Goal: Transaction & Acquisition: Purchase product/service

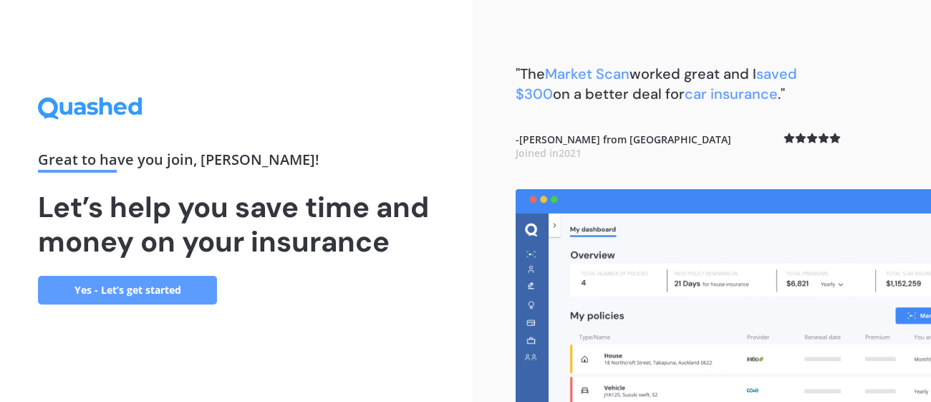
click at [92, 296] on link "Yes - Let’s get started" at bounding box center [127, 290] width 179 height 29
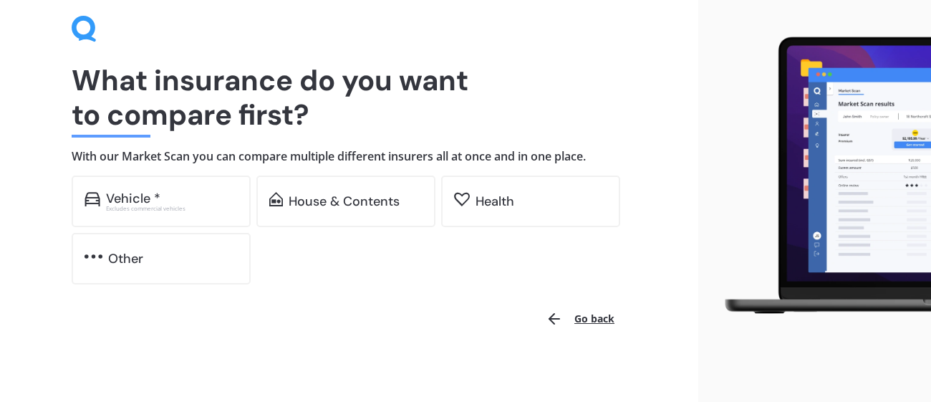
scroll to position [61, 0]
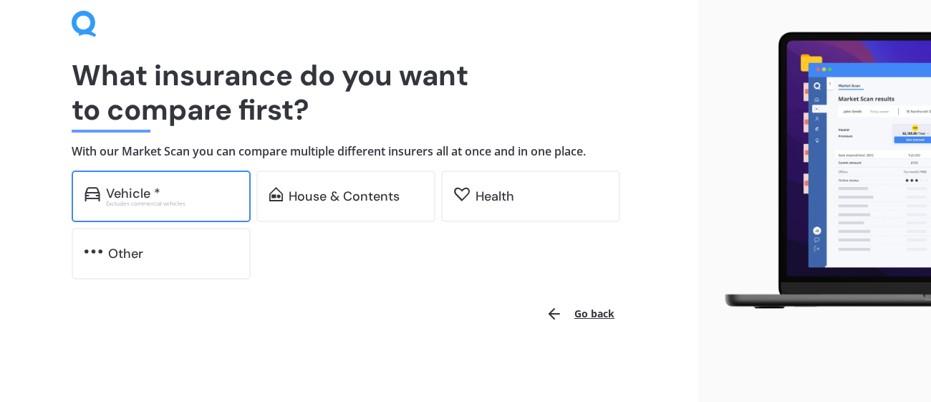
click at [191, 195] on div "Vehicle *" at bounding box center [172, 193] width 132 height 14
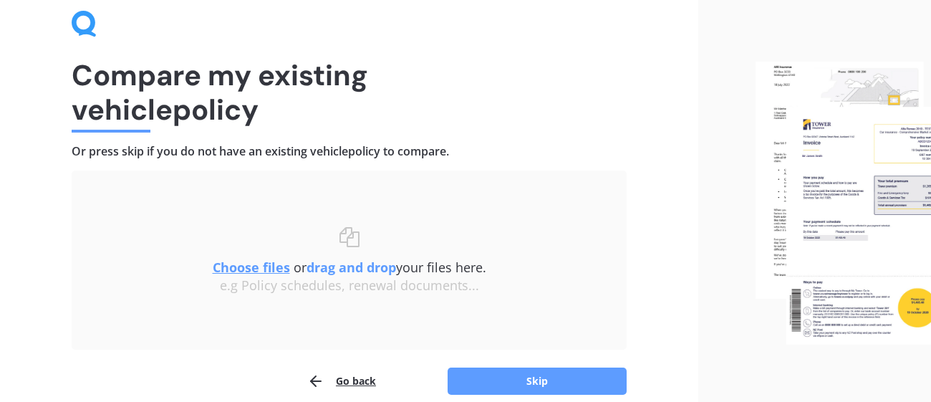
click at [354, 376] on button "Go back" at bounding box center [341, 381] width 69 height 29
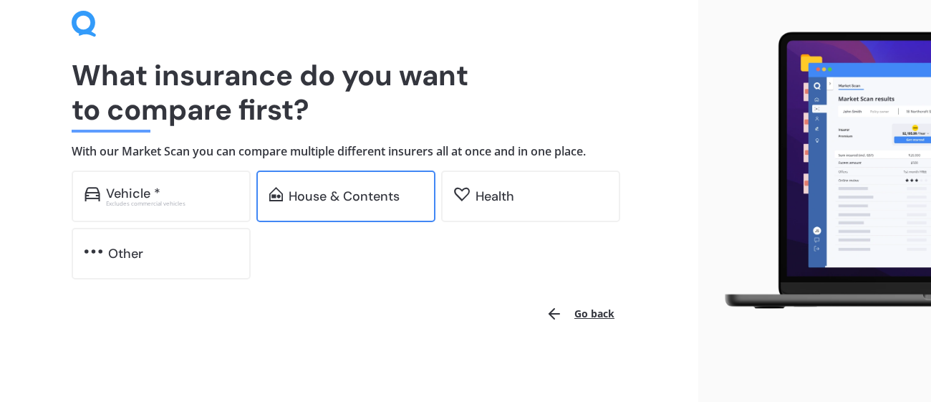
click at [362, 191] on div "House & Contents" at bounding box center [344, 196] width 111 height 14
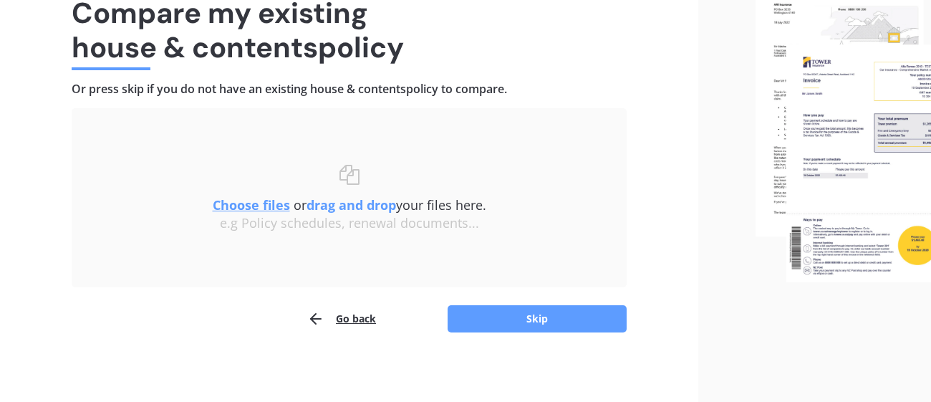
scroll to position [126, 0]
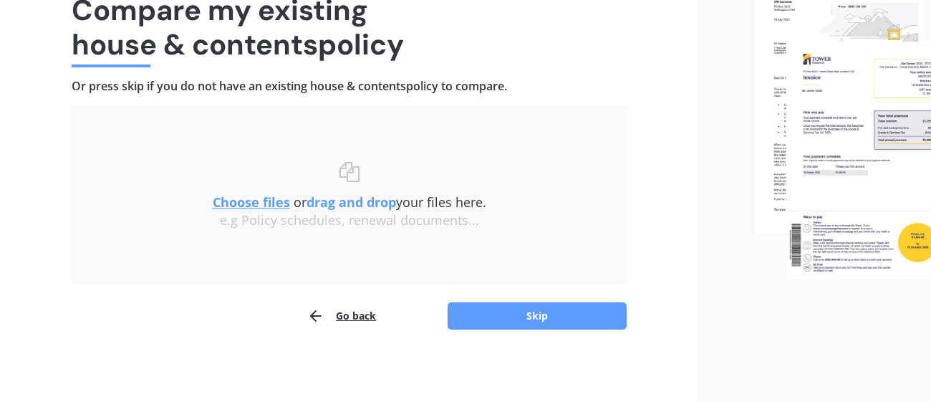
click at [255, 200] on u "Choose files" at bounding box center [251, 201] width 77 height 17
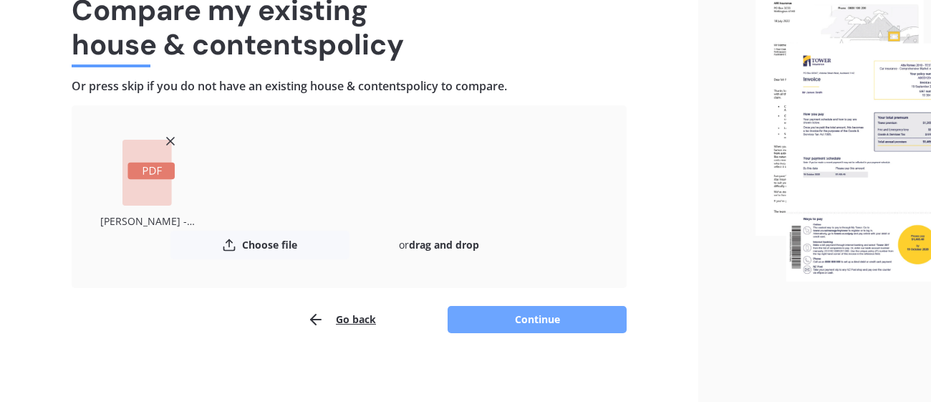
click at [564, 322] on button "Continue" at bounding box center [537, 319] width 179 height 27
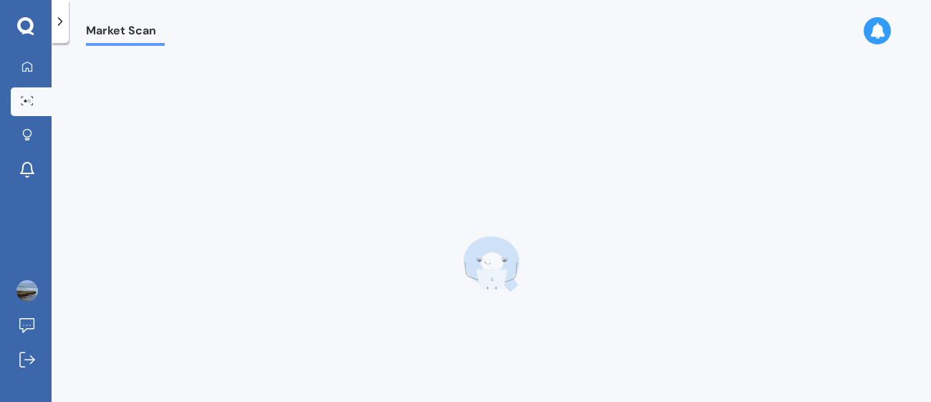
scroll to position [0, 0]
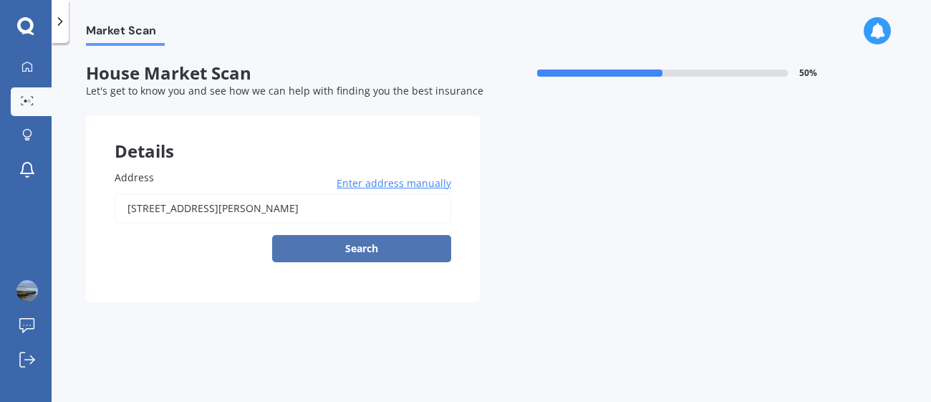
click at [355, 251] on button "Search" at bounding box center [361, 248] width 179 height 27
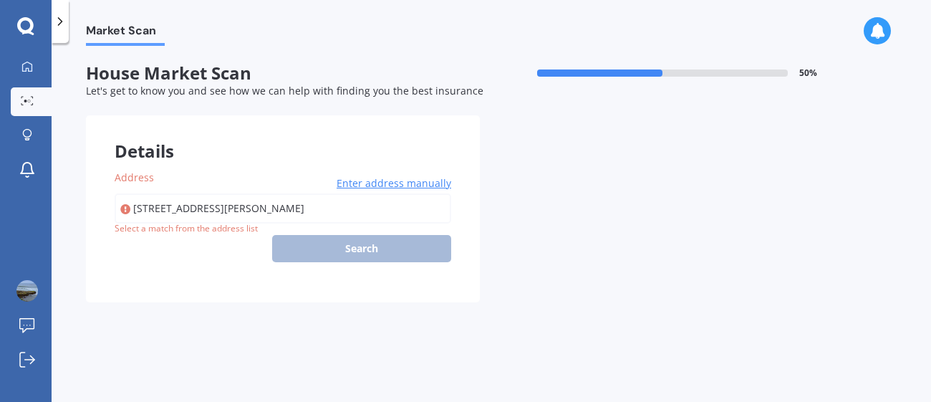
type input "[STREET_ADDRESS][PERSON_NAME]"
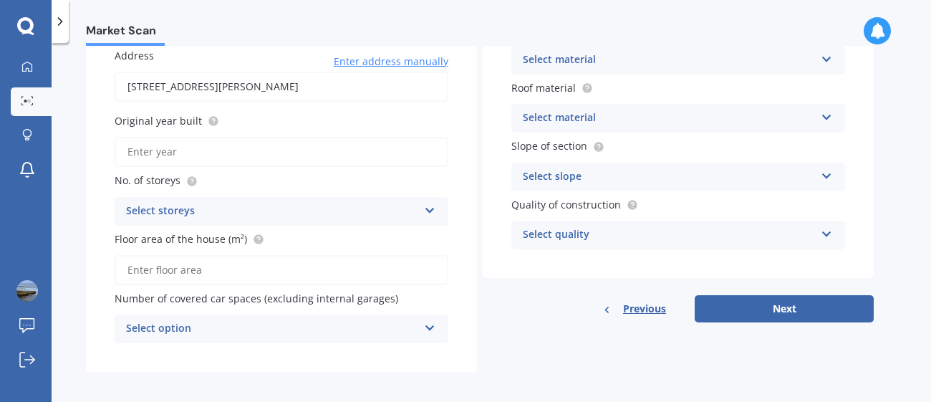
scroll to position [125, 0]
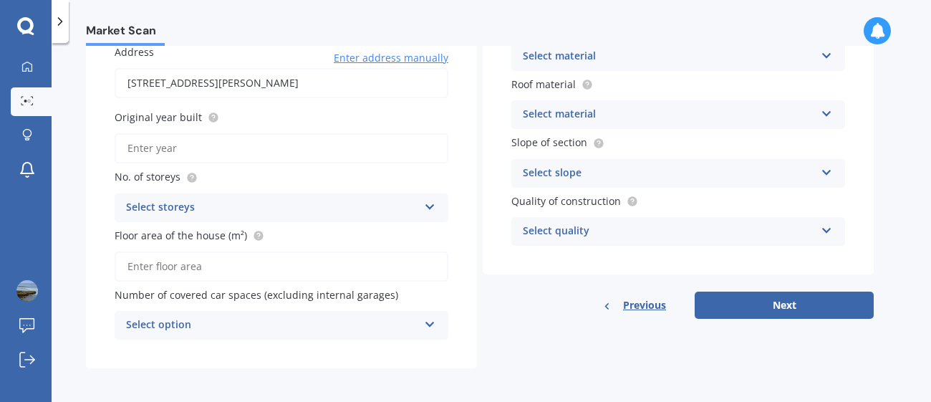
click at [178, 155] on input "Original year built" at bounding box center [282, 148] width 334 height 30
type input "1960"
click at [155, 205] on div "Select storeys" at bounding box center [272, 207] width 292 height 17
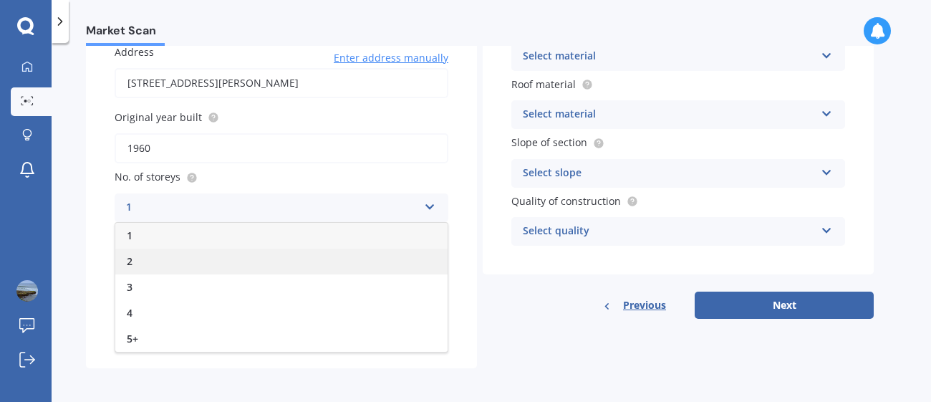
click at [140, 252] on div "2" at bounding box center [281, 262] width 332 height 26
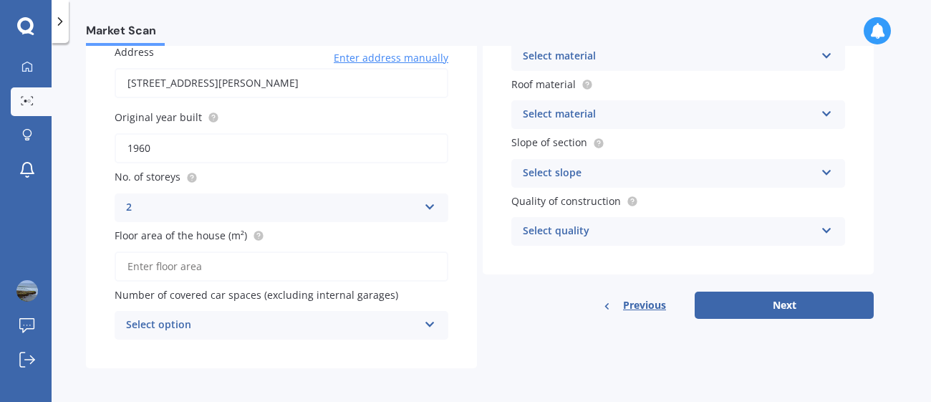
click at [160, 264] on input "Floor area of the house (m²)" at bounding box center [282, 266] width 334 height 30
type input "277"
click at [269, 355] on div "Address [STREET_ADDRESS][PERSON_NAME] Enter address manually Search Original ye…" at bounding box center [281, 192] width 391 height 352
click at [299, 321] on div "Select option" at bounding box center [272, 325] width 292 height 17
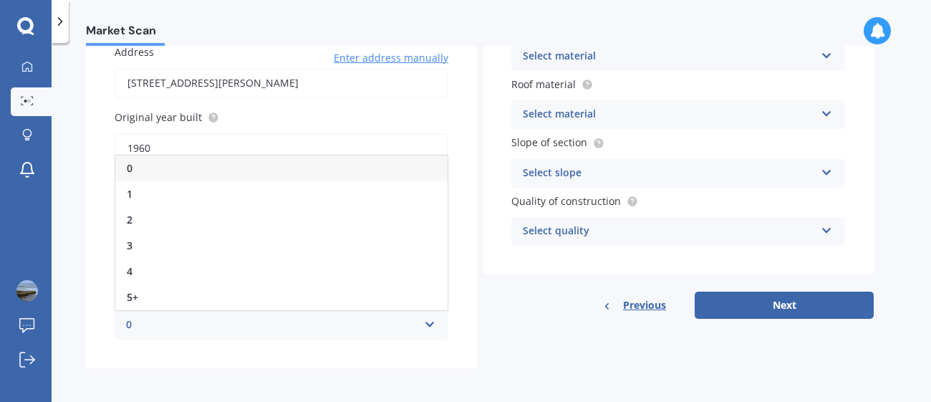
click at [143, 162] on div "0" at bounding box center [281, 168] width 332 height 26
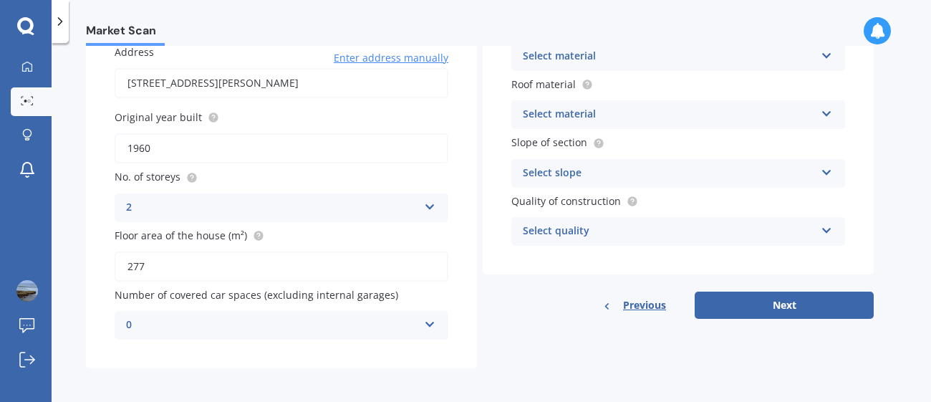
click at [218, 352] on div "Address [STREET_ADDRESS][PERSON_NAME] Enter address manually Search Original ye…" at bounding box center [281, 192] width 391 height 352
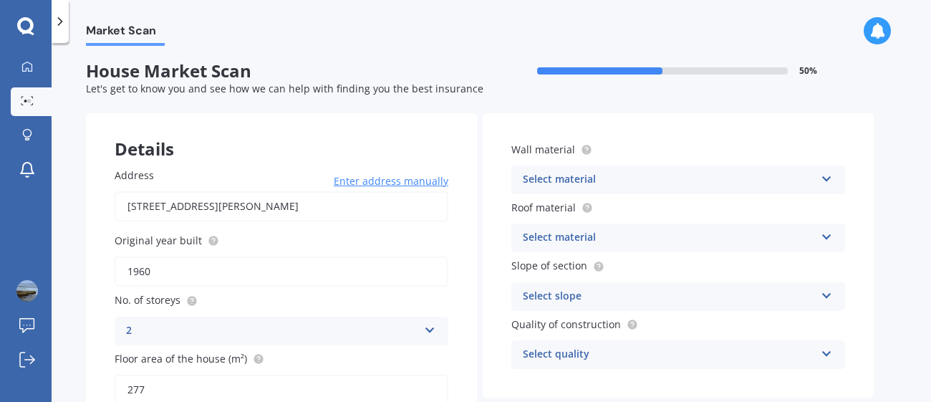
scroll to position [0, 0]
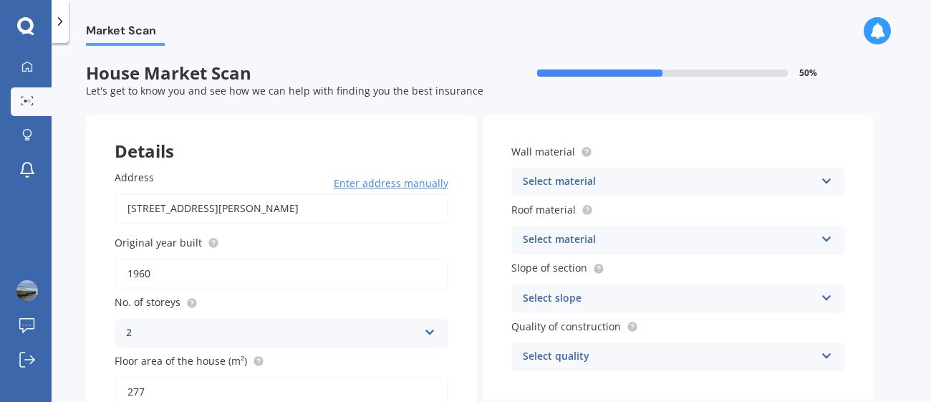
click at [823, 183] on icon at bounding box center [827, 178] width 12 height 10
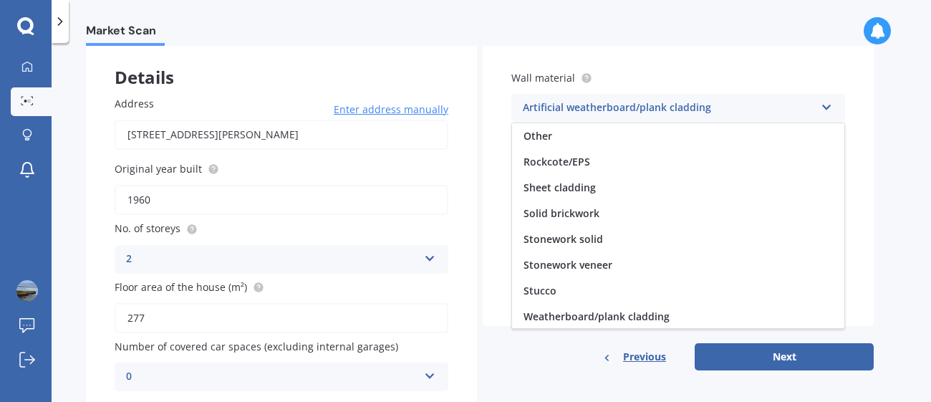
scroll to position [74, 0]
click at [899, 208] on div "Market Scan House Market Scan 50 % Let's get to know you and see how we can hel…" at bounding box center [492, 225] width 880 height 359
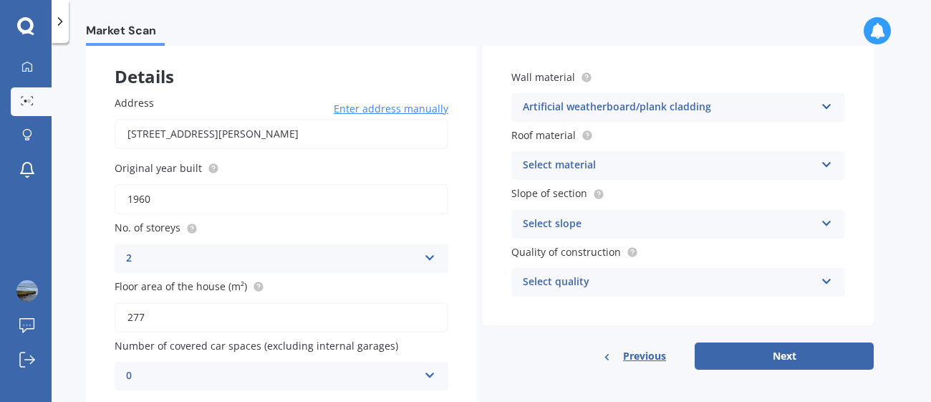
click at [793, 169] on div "Select material" at bounding box center [669, 165] width 292 height 17
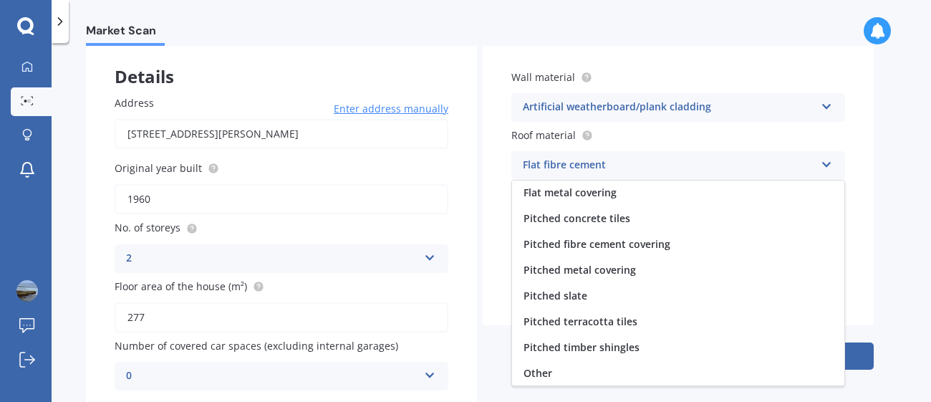
scroll to position [52, 0]
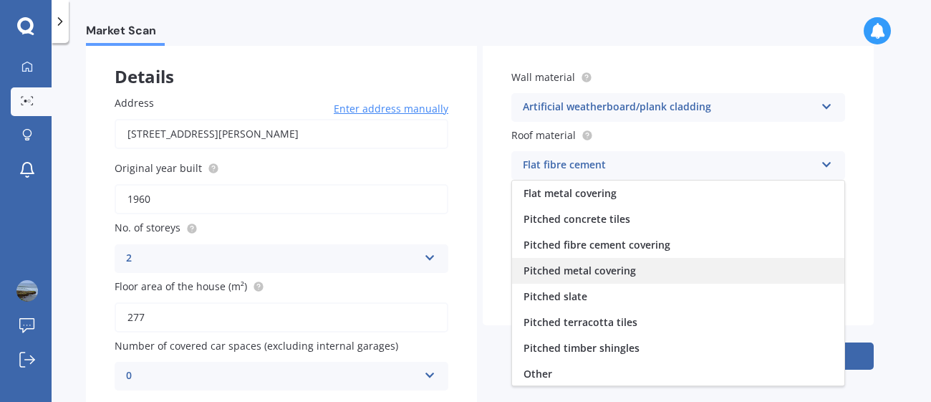
click at [755, 275] on div "Pitched metal covering" at bounding box center [678, 271] width 332 height 26
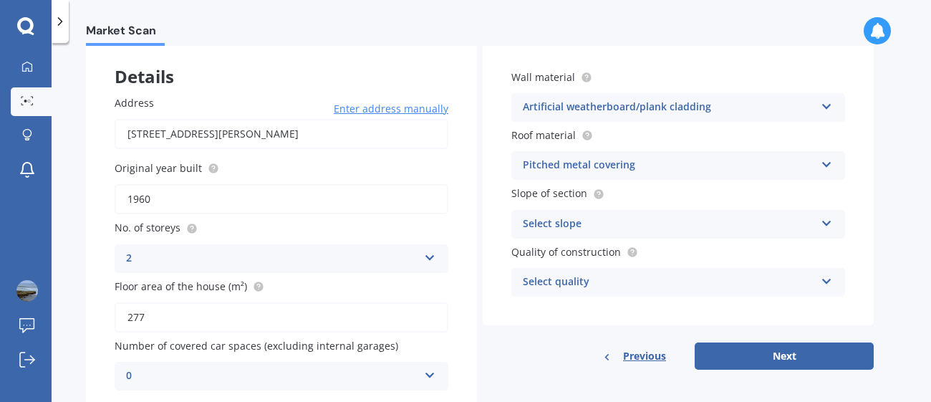
click at [593, 222] on div "Select slope" at bounding box center [669, 224] width 292 height 17
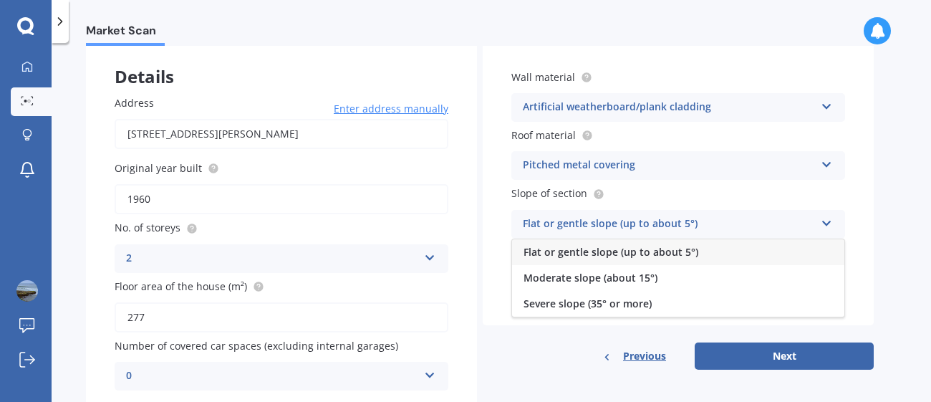
click at [580, 248] on span "Flat or gentle slope (up to about 5°)" at bounding box center [611, 252] width 175 height 14
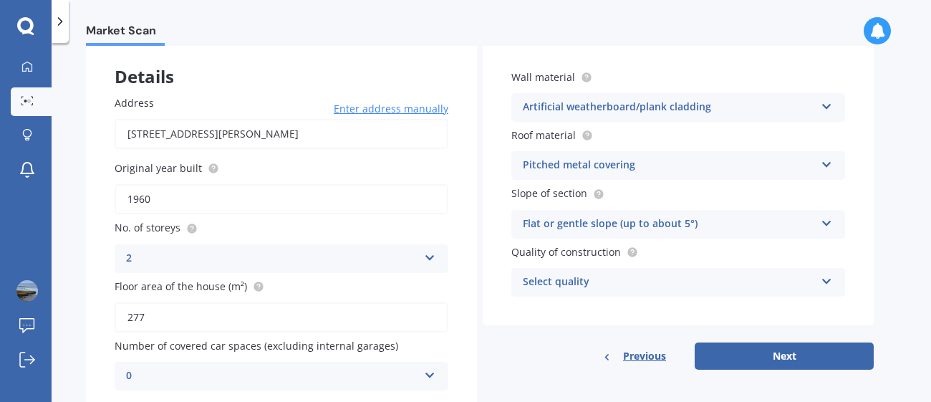
click at [566, 282] on div "Select quality" at bounding box center [669, 282] width 292 height 17
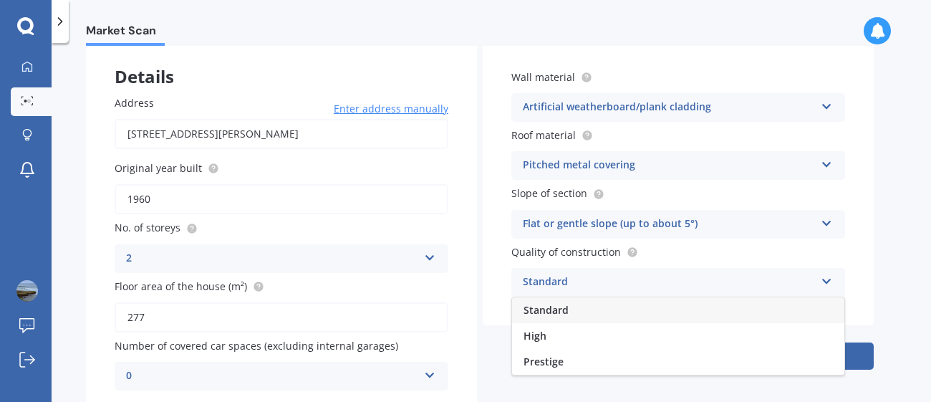
click at [556, 309] on span "Standard" at bounding box center [546, 310] width 45 height 14
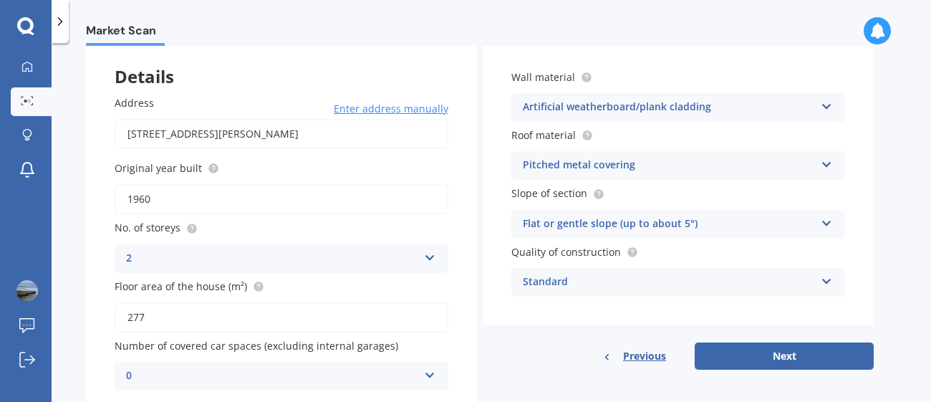
click at [538, 335] on div "Wall material Artificial weatherboard/plank cladding Artificial weatherboard/pl…" at bounding box center [678, 205] width 391 height 329
click at [917, 147] on div "Market Scan House Market Scan 50 % Let's get to know you and see how we can hel…" at bounding box center [492, 225] width 880 height 359
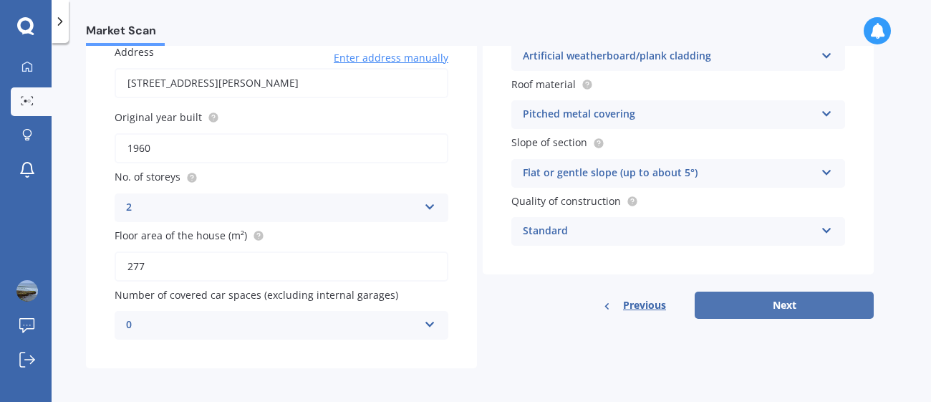
click at [832, 305] on button "Next" at bounding box center [784, 305] width 179 height 27
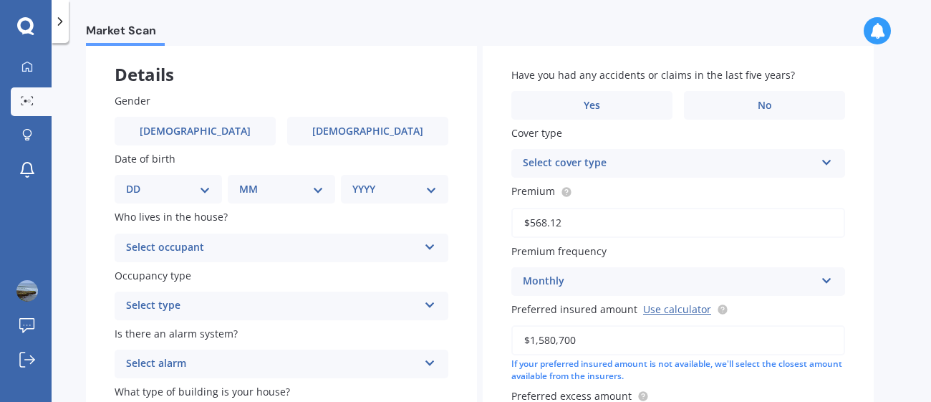
scroll to position [59, 0]
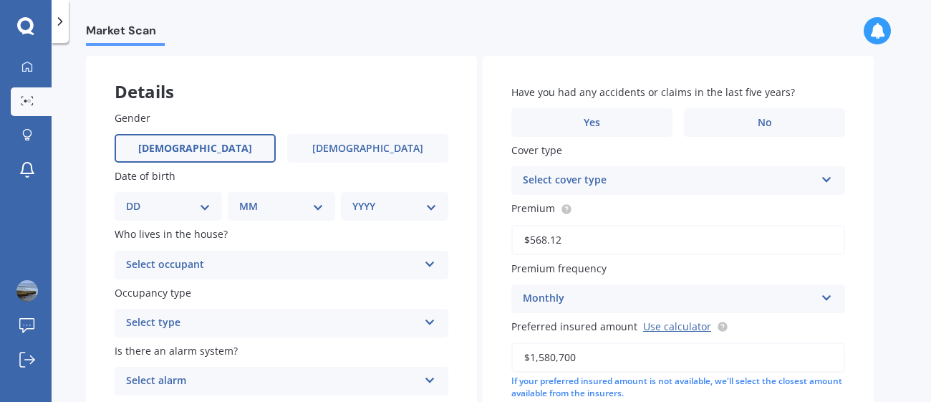
click at [187, 145] on span "[DEMOGRAPHIC_DATA]" at bounding box center [195, 149] width 114 height 12
click at [0, 0] on input "[DEMOGRAPHIC_DATA]" at bounding box center [0, 0] width 0 height 0
click at [158, 218] on div "DD 01 02 03 04 05 06 07 08 09 10 11 12 13 14 15 16 17 18 19 20 21 22 23 24 25 2…" at bounding box center [168, 206] width 107 height 29
click at [209, 203] on select "DD 01 02 03 04 05 06 07 08 09 10 11 12 13 14 15 16 17 18 19 20 21 22 23 24 25 2…" at bounding box center [168, 206] width 85 height 16
select select "11"
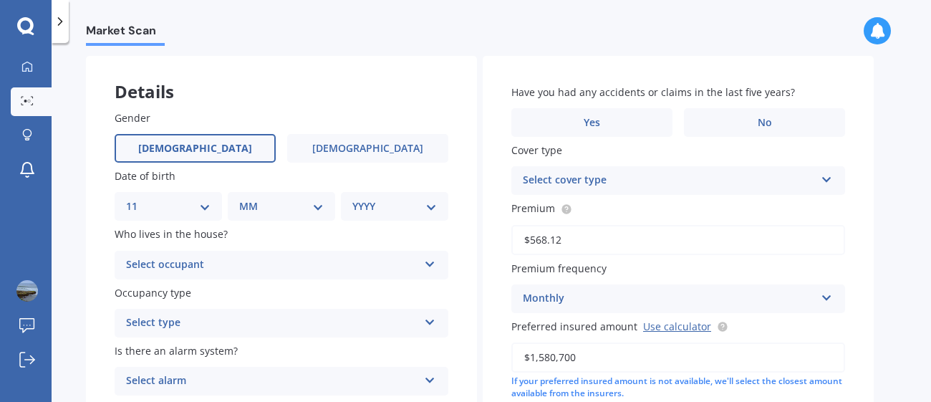
click at [137, 198] on select "DD 01 02 03 04 05 06 07 08 09 10 11 12 13 14 15 16 17 18 19 20 21 22 23 24 25 2…" at bounding box center [168, 206] width 85 height 16
click at [286, 206] on select "MM 01 02 03 04 05 06 07 08 09 10 11 12" at bounding box center [284, 206] width 79 height 16
select select "11"
click at [245, 198] on select "MM 01 02 03 04 05 06 07 08 09 10 11 12" at bounding box center [284, 206] width 79 height 16
click at [374, 201] on select "YYYY 2009 2008 2007 2006 2005 2004 2003 2002 2001 2000 1999 1998 1997 1996 1995…" at bounding box center [391, 206] width 79 height 16
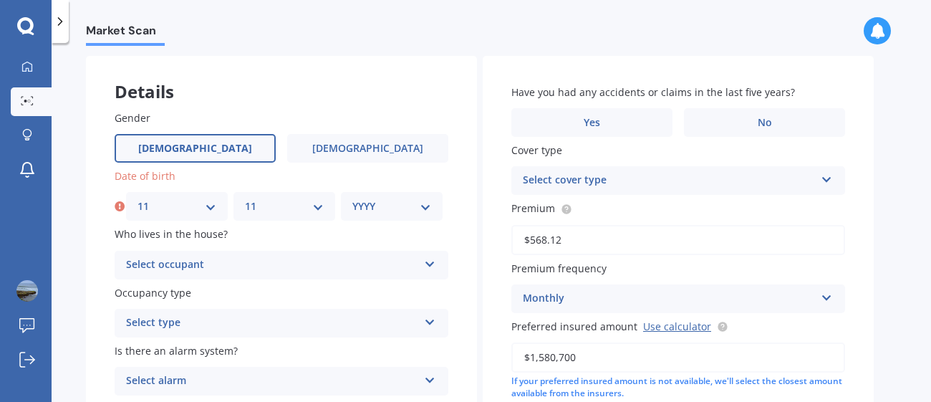
select select "1976"
click at [352, 198] on select "YYYY 2009 2008 2007 2006 2005 2004 2003 2002 2001 2000 1999 1998 1997 1996 1995…" at bounding box center [391, 206] width 79 height 16
click at [213, 270] on div "Select occupant" at bounding box center [272, 264] width 292 height 17
click at [148, 288] on span "Owner" at bounding box center [143, 293] width 32 height 14
click at [139, 322] on div "Select type" at bounding box center [272, 322] width 292 height 17
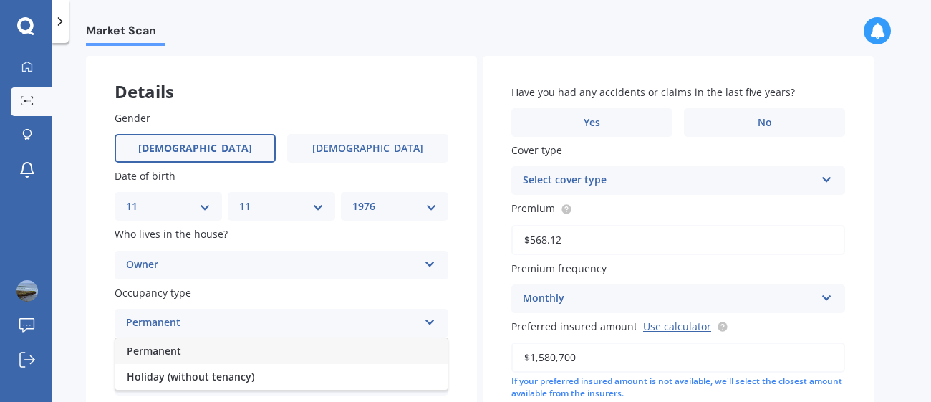
click at [147, 345] on span "Permanent" at bounding box center [154, 351] width 54 height 14
click at [145, 373] on div "Select alarm" at bounding box center [272, 380] width 292 height 17
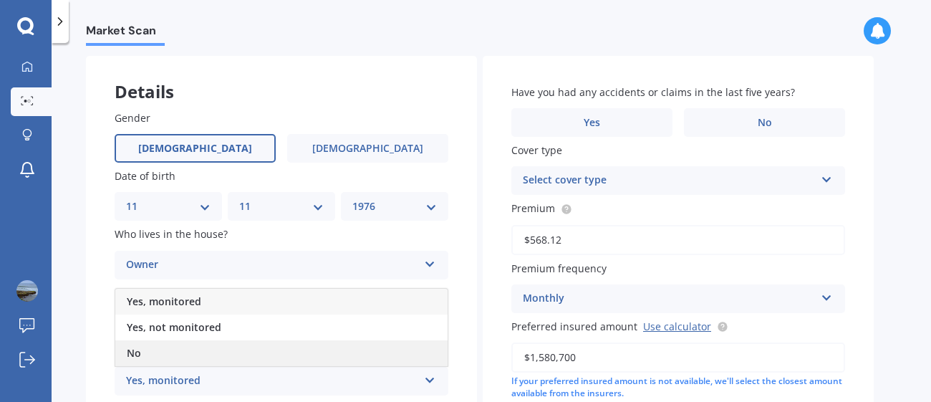
click at [168, 353] on div "No" at bounding box center [281, 353] width 332 height 26
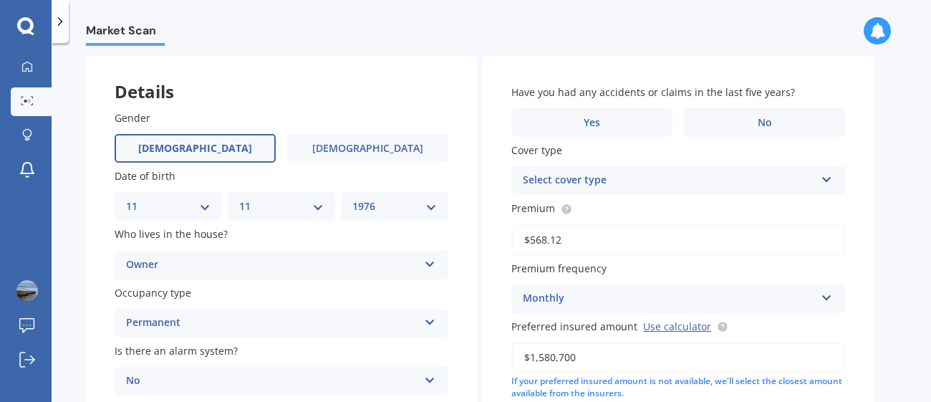
click at [85, 316] on div "Market Scan House Market Scan 70 % Let's get to know you and see how we can hel…" at bounding box center [492, 225] width 880 height 359
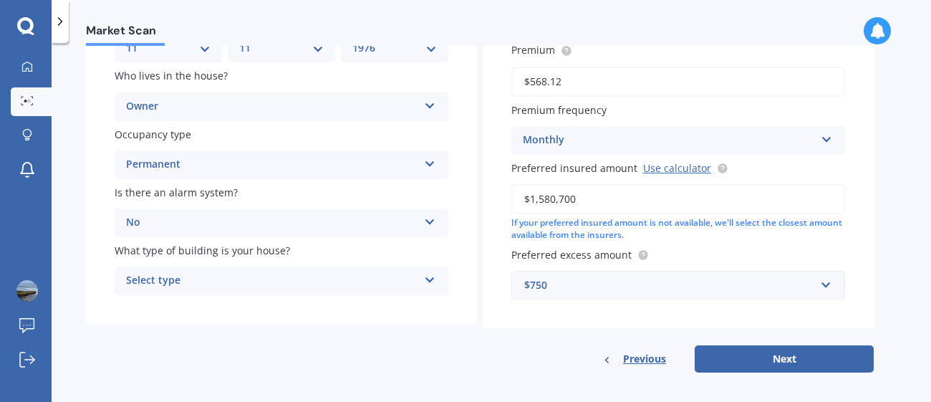
scroll to position [221, 0]
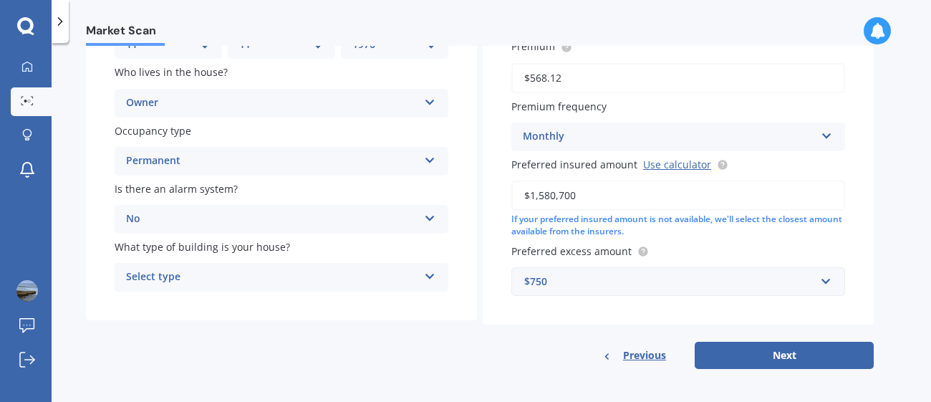
click at [390, 277] on div "Select type" at bounding box center [272, 277] width 292 height 17
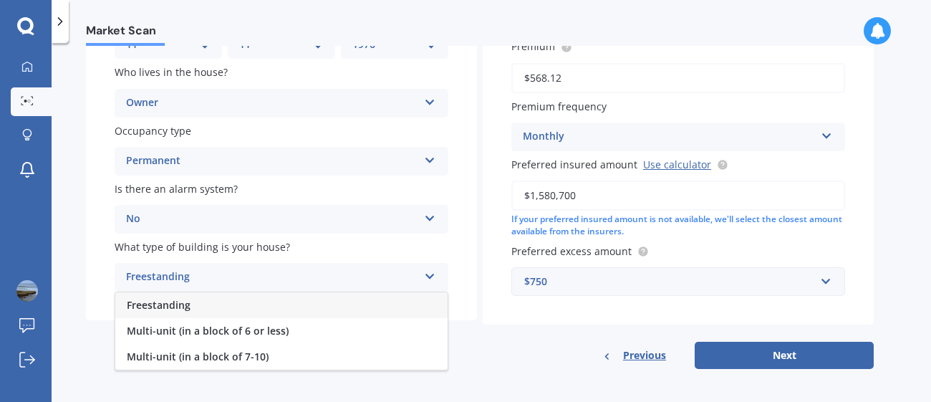
click at [158, 303] on span "Freestanding" at bounding box center [159, 305] width 64 height 14
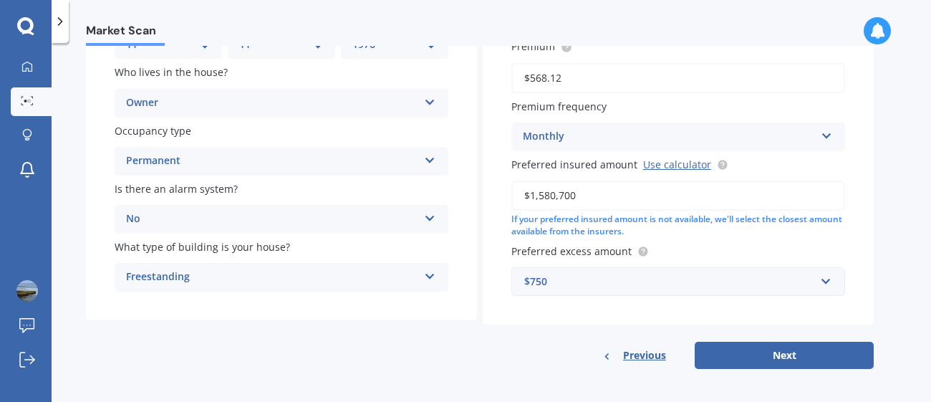
click at [294, 319] on div "Details Gender [DEMOGRAPHIC_DATA] [DEMOGRAPHIC_DATA] Date of birth DD 01 02 03 …" at bounding box center [480, 131] width 788 height 475
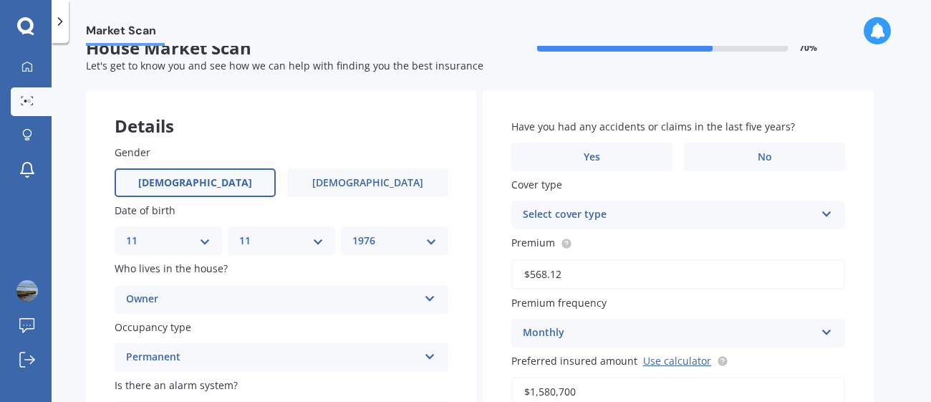
scroll to position [0, 0]
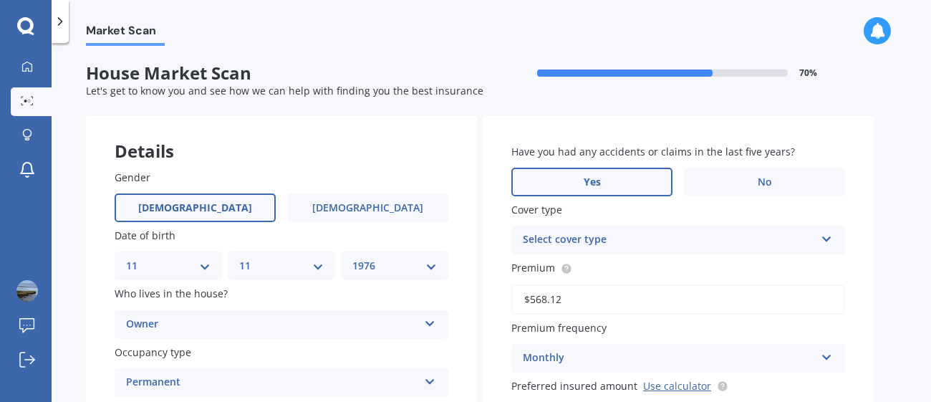
click at [597, 188] on label "Yes" at bounding box center [591, 182] width 161 height 29
click at [0, 0] on input "Yes" at bounding box center [0, 0] width 0 height 0
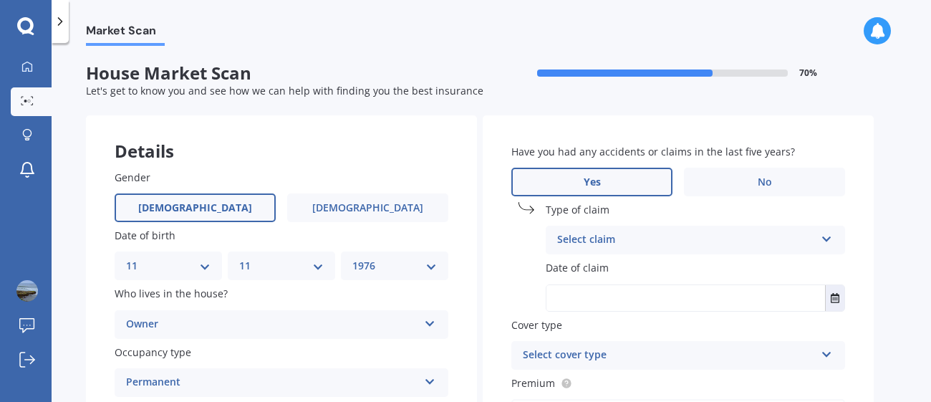
click at [827, 236] on icon at bounding box center [827, 236] width 12 height 10
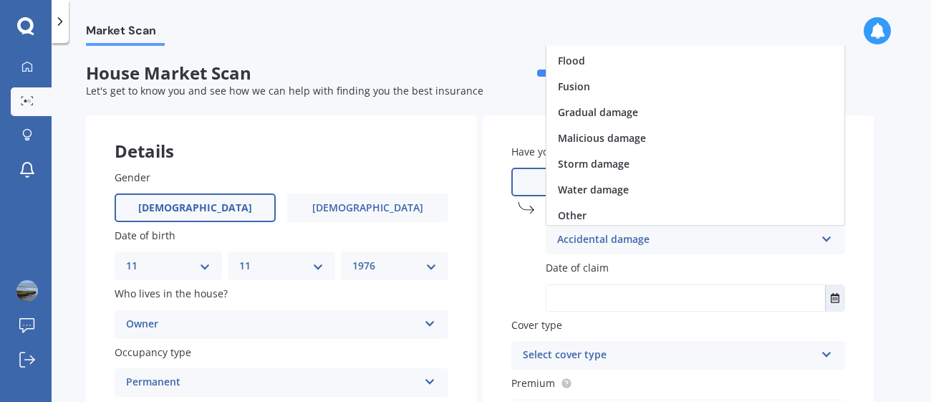
scroll to position [104, 0]
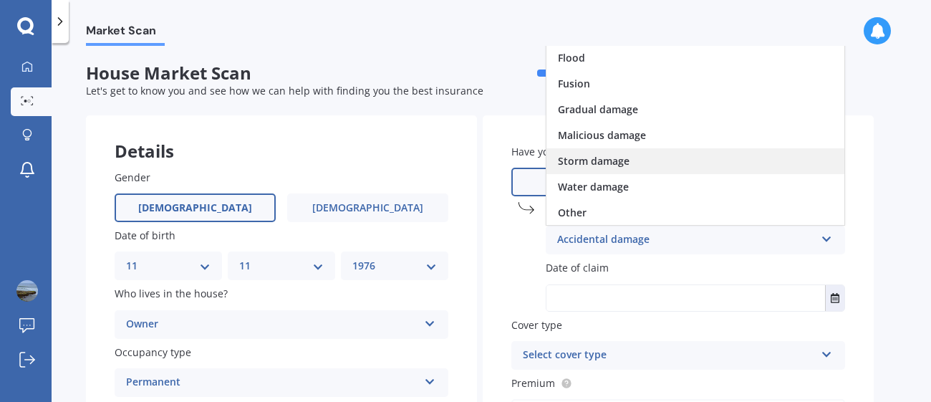
click at [622, 165] on span "Storm damage" at bounding box center [594, 161] width 72 height 14
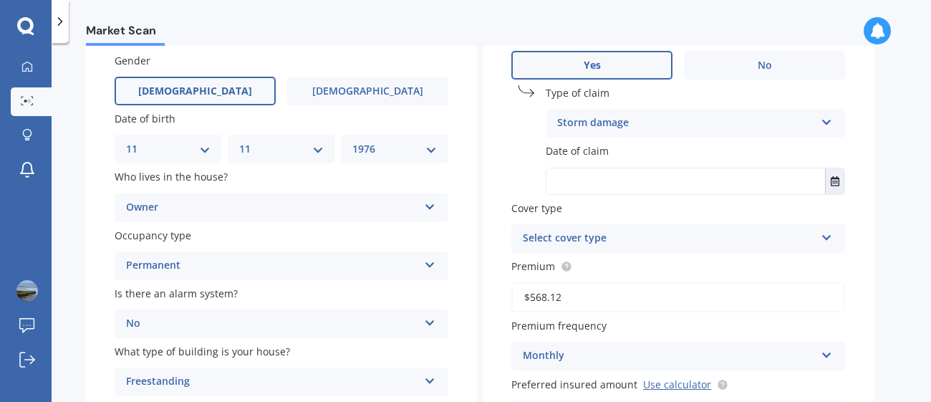
scroll to position [127, 0]
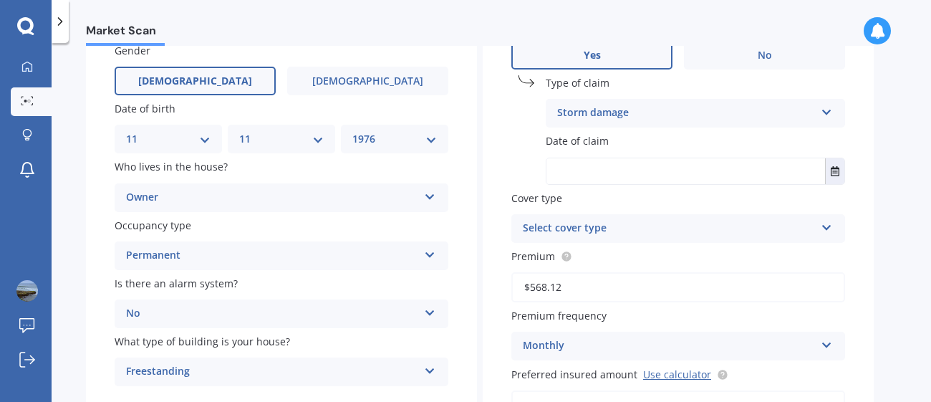
click at [827, 220] on icon at bounding box center [827, 225] width 12 height 10
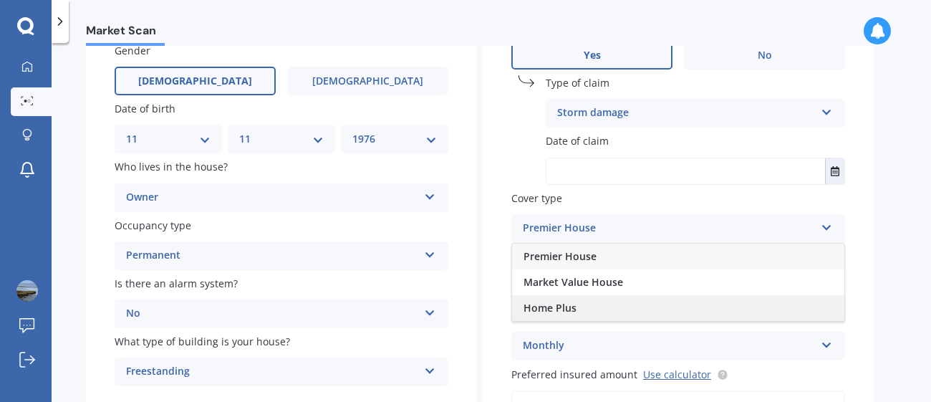
click at [790, 314] on div "Home Plus" at bounding box center [678, 308] width 332 height 26
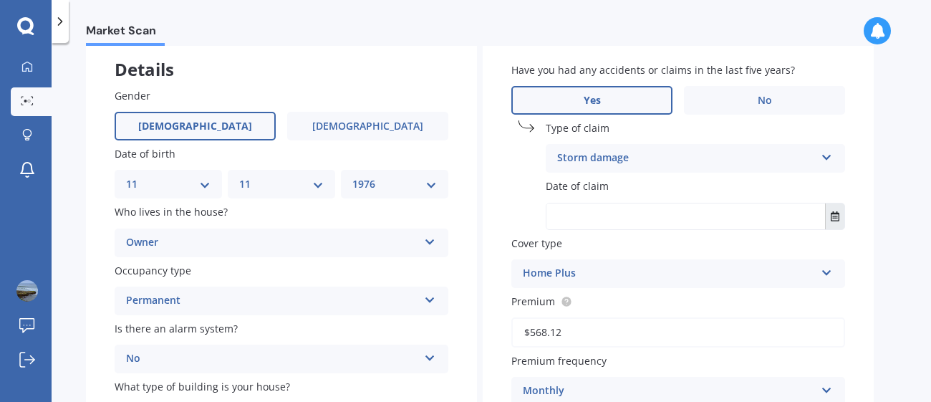
click at [834, 217] on icon "Select date" at bounding box center [835, 216] width 9 height 10
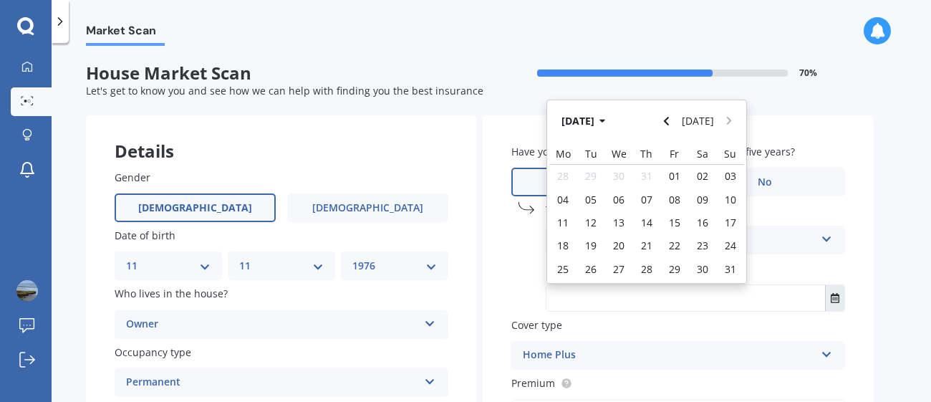
scroll to position [0, 0]
click at [609, 120] on button "[DATE]" at bounding box center [586, 121] width 62 height 26
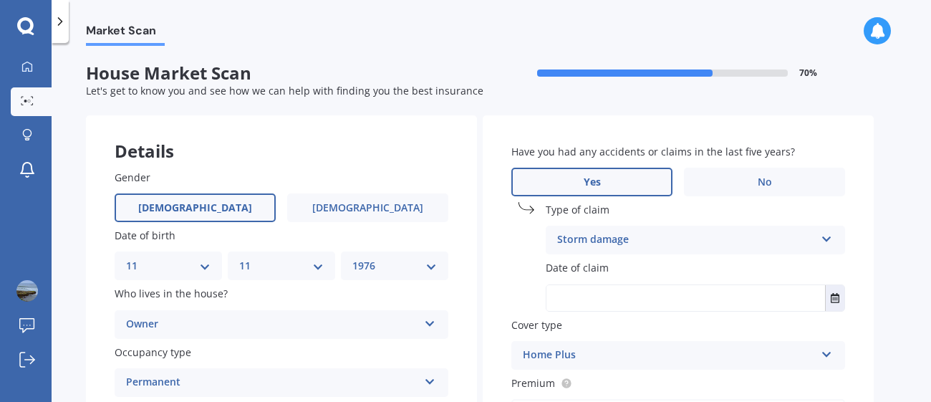
click at [770, 291] on input "text" at bounding box center [685, 298] width 279 height 26
click at [837, 294] on icon "Select date" at bounding box center [835, 298] width 9 height 10
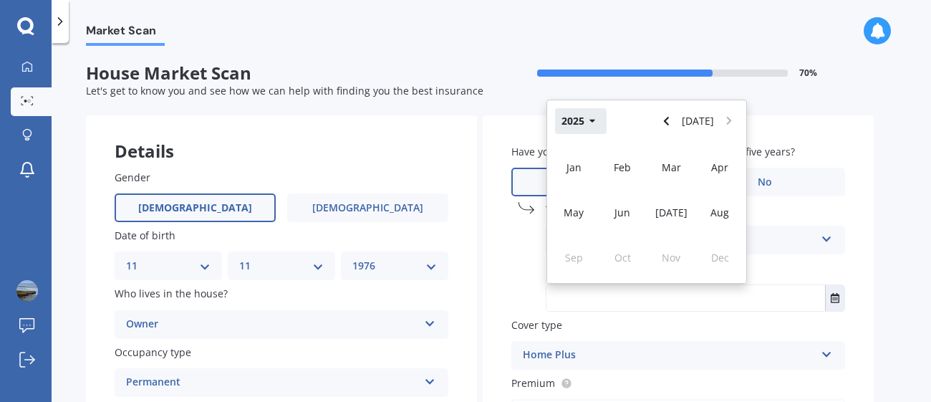
click at [599, 115] on button "2025" at bounding box center [581, 121] width 52 height 26
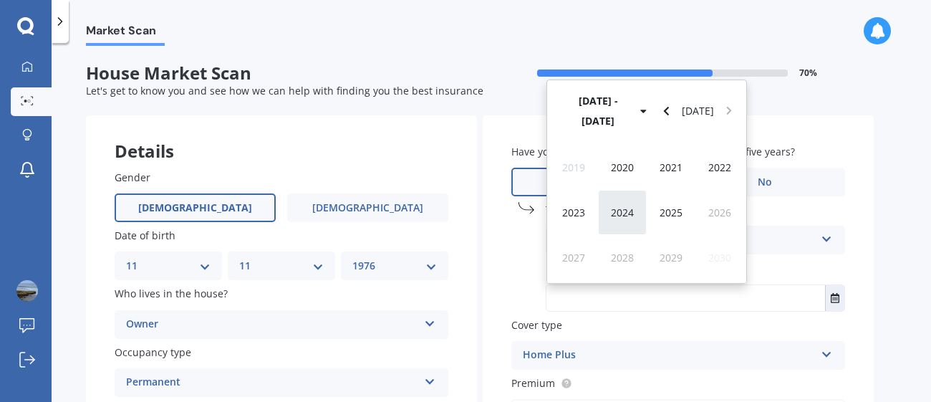
click at [620, 211] on span "2024" at bounding box center [622, 213] width 23 height 14
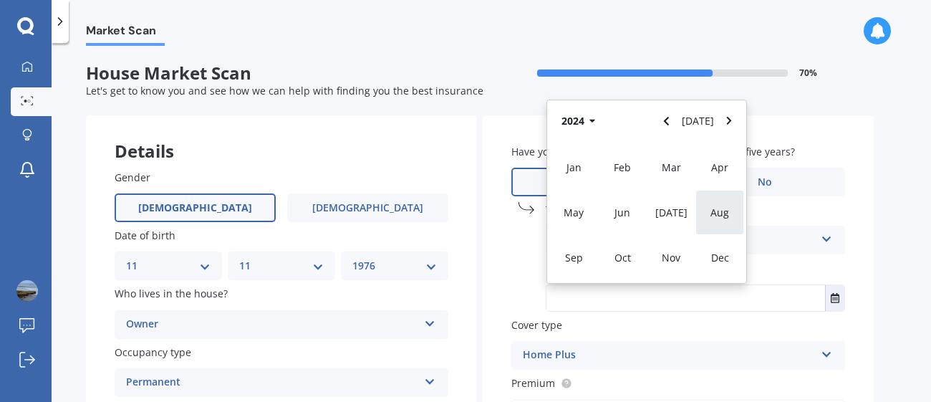
click at [726, 211] on span "Aug" at bounding box center [719, 213] width 19 height 14
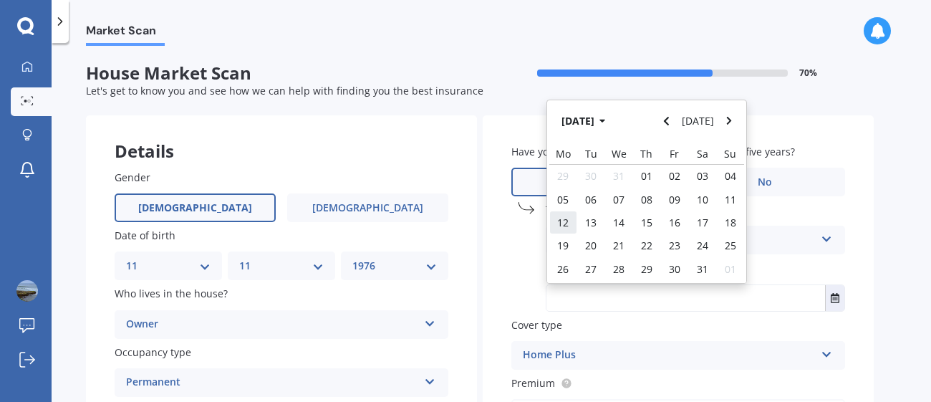
click at [560, 228] on div "12" at bounding box center [563, 222] width 28 height 23
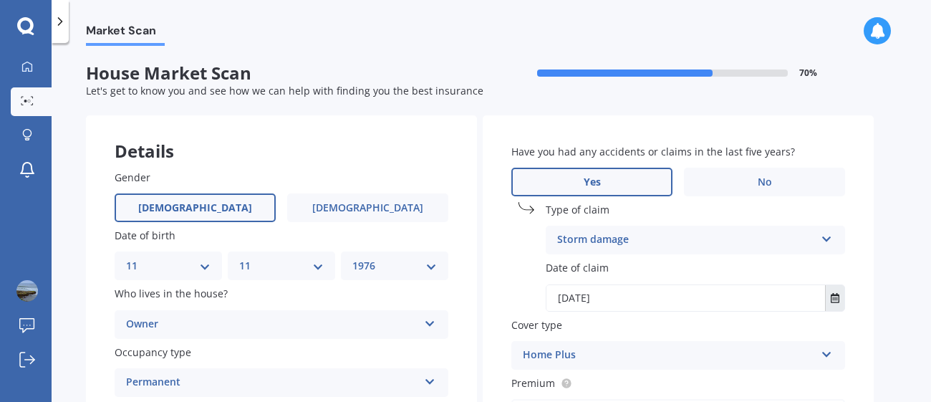
click at [834, 297] on icon "Select date" at bounding box center [835, 298] width 9 height 10
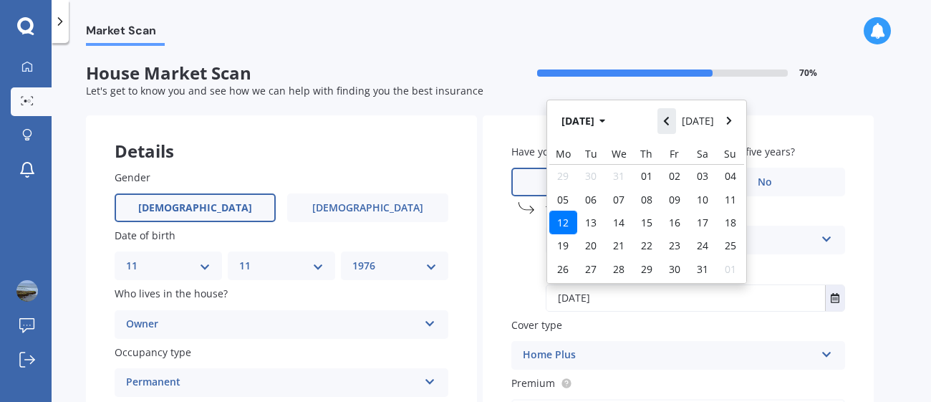
click at [670, 127] on button "Navigate back" at bounding box center [666, 121] width 19 height 26
click at [663, 125] on button "Navigate back" at bounding box center [666, 121] width 19 height 26
click at [624, 241] on span "19" at bounding box center [618, 246] width 11 height 14
type input "[DATE]"
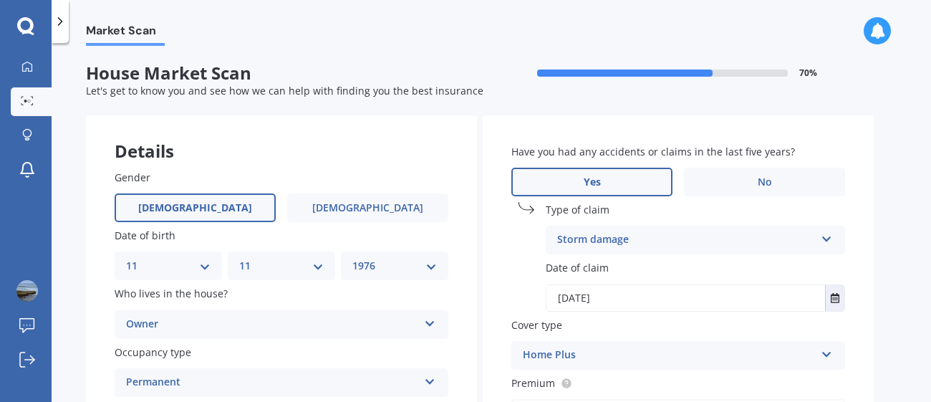
click at [875, 236] on div "Market Scan House Market Scan 70 % Let's get to know you and see how we can hel…" at bounding box center [492, 225] width 880 height 359
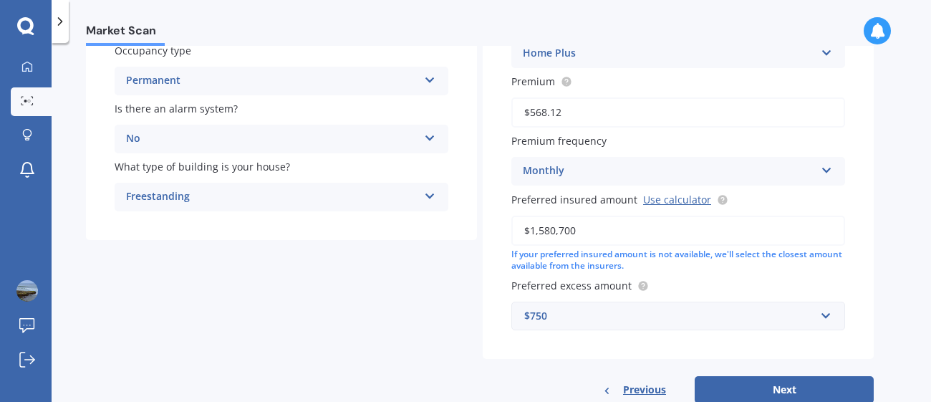
scroll to position [303, 0]
click at [673, 193] on link "Use calculator" at bounding box center [677, 198] width 68 height 14
click at [688, 225] on input "$1,580,700" at bounding box center [678, 229] width 334 height 30
click at [660, 234] on input "$1,580,700" at bounding box center [678, 229] width 334 height 30
type input "$1,300,000"
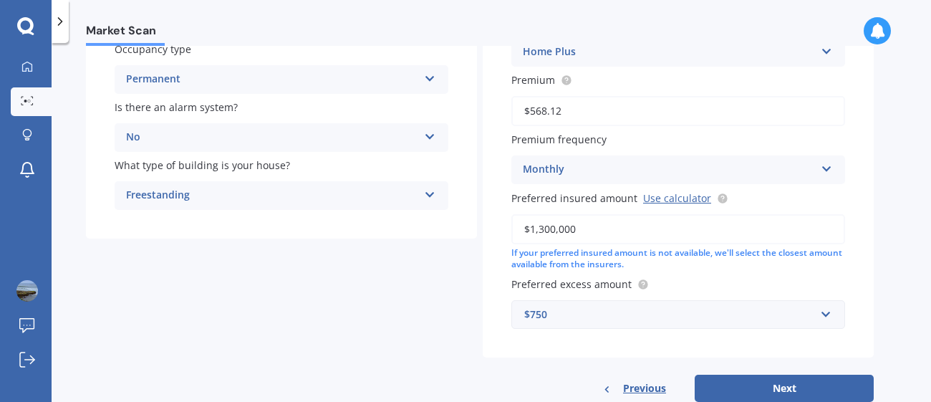
click at [875, 268] on div "Market Scan House Market Scan 70 % Let's get to know you and see how we can hel…" at bounding box center [492, 225] width 880 height 359
click at [783, 383] on button "Next" at bounding box center [784, 388] width 179 height 27
select select "11"
select select "1976"
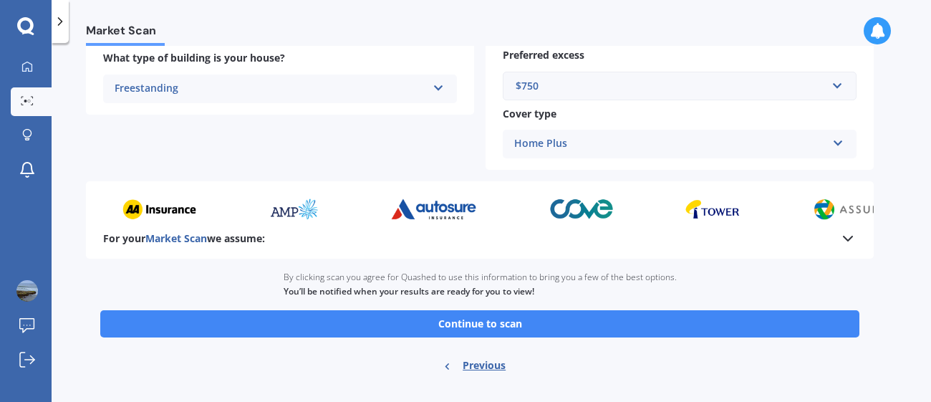
scroll to position [677, 0]
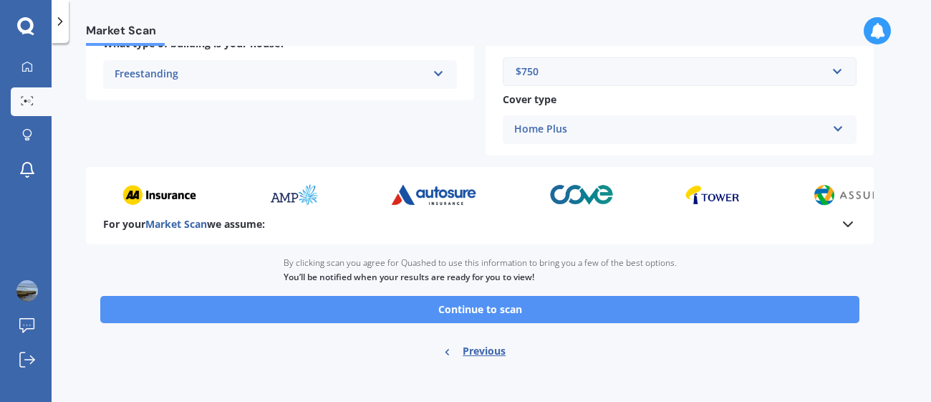
click at [781, 299] on button "Continue to scan" at bounding box center [479, 309] width 759 height 27
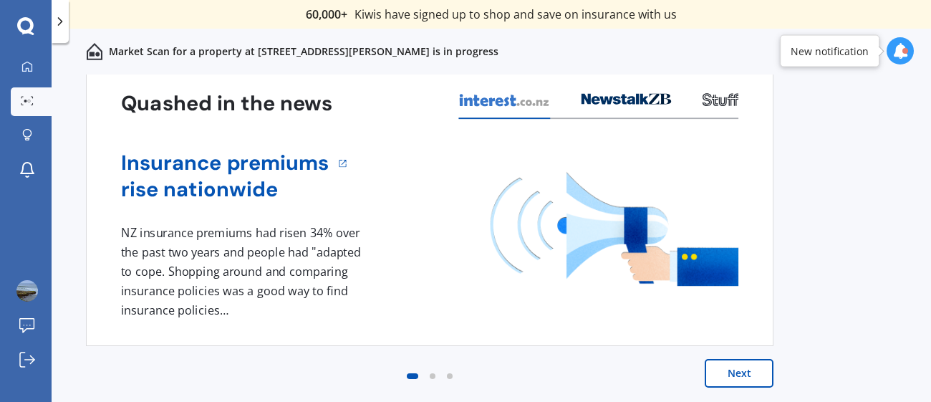
scroll to position [0, 0]
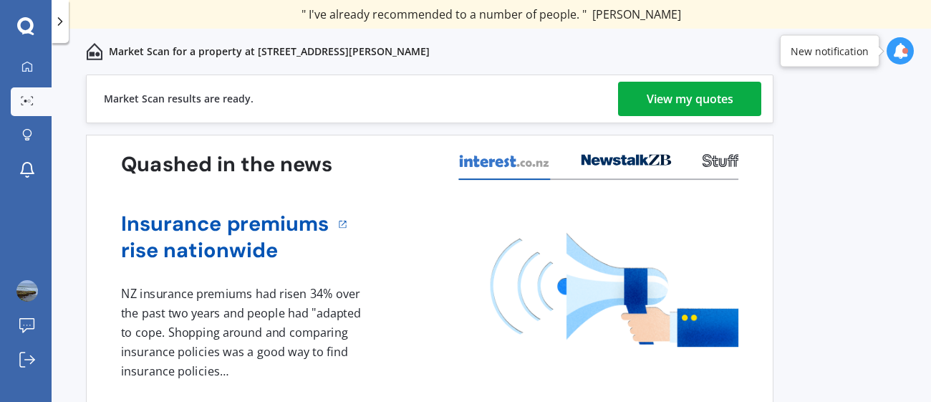
click at [699, 99] on div "View my quotes" at bounding box center [690, 99] width 87 height 34
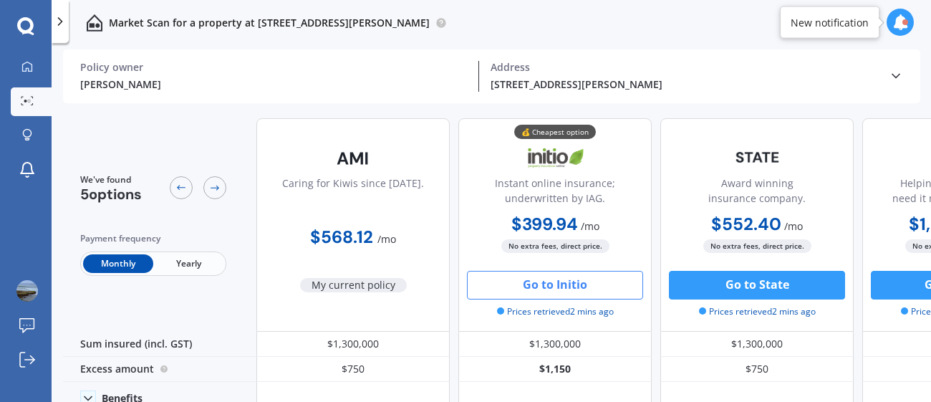
click at [562, 284] on button "Go to Initio" at bounding box center [555, 285] width 176 height 29
